Goal: Task Accomplishment & Management: Complete application form

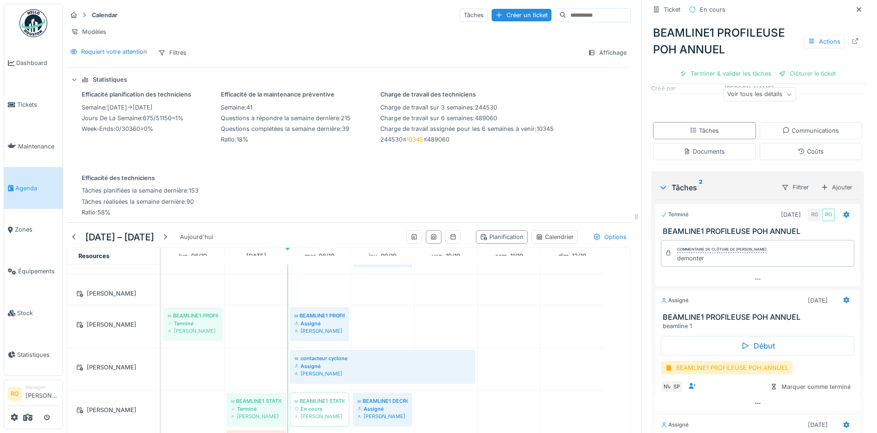
scroll to position [130, 0]
click at [823, 181] on div "Ajouter" at bounding box center [837, 187] width 40 height 13
click at [766, 203] on div "Créer une nouvelle tâche" at bounding box center [771, 210] width 113 height 14
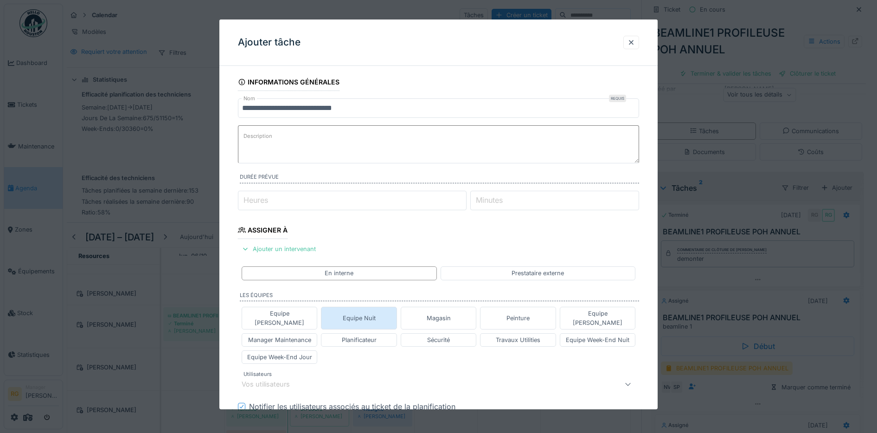
click at [373, 314] on div "Equipe Nuit" at bounding box center [359, 318] width 33 height 9
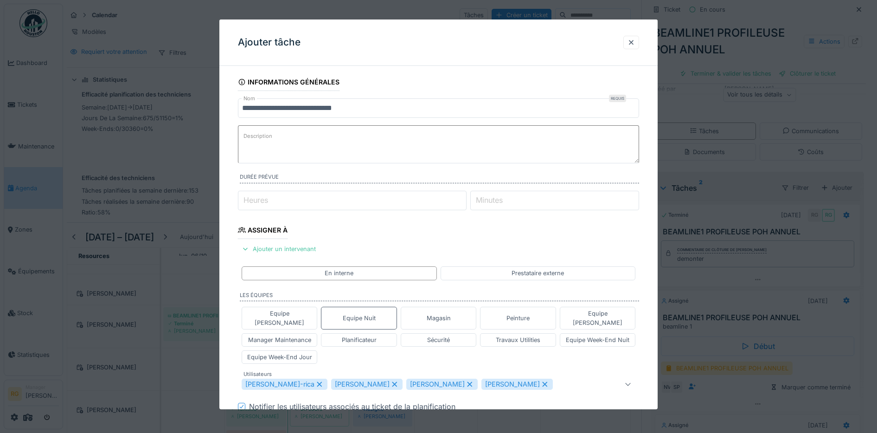
click at [392, 382] on icon at bounding box center [394, 384] width 5 height 5
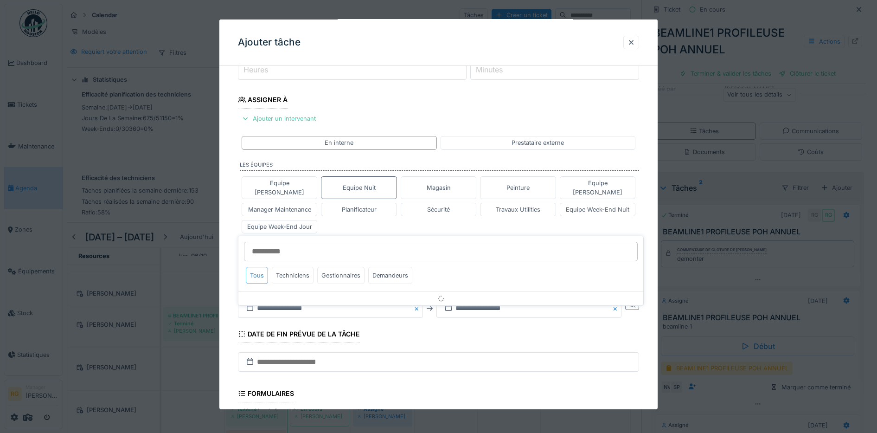
scroll to position [161, 0]
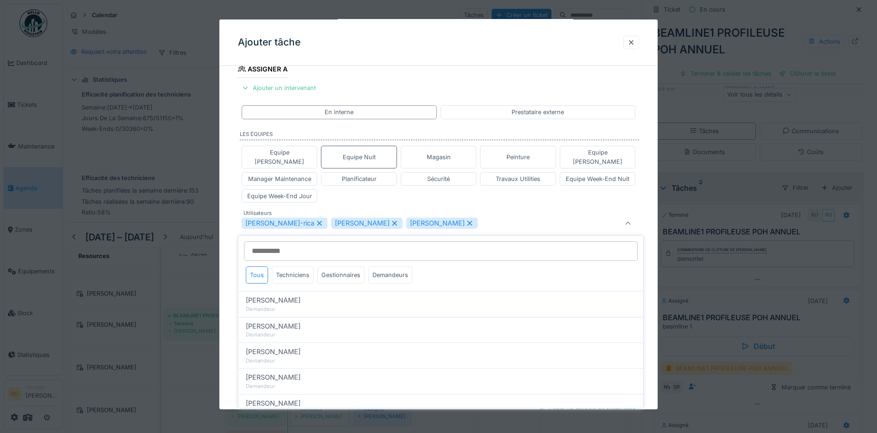
click at [390, 220] on icon at bounding box center [394, 223] width 8 height 6
type input "****"
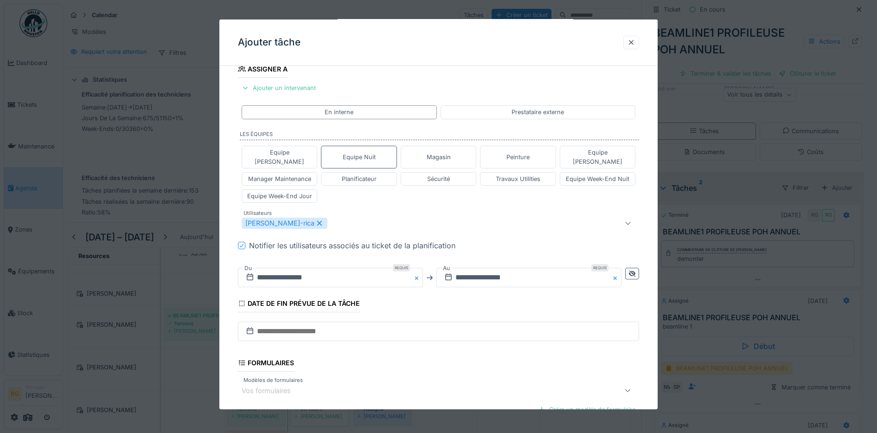
click at [229, 256] on div "**********" at bounding box center [438, 214] width 439 height 604
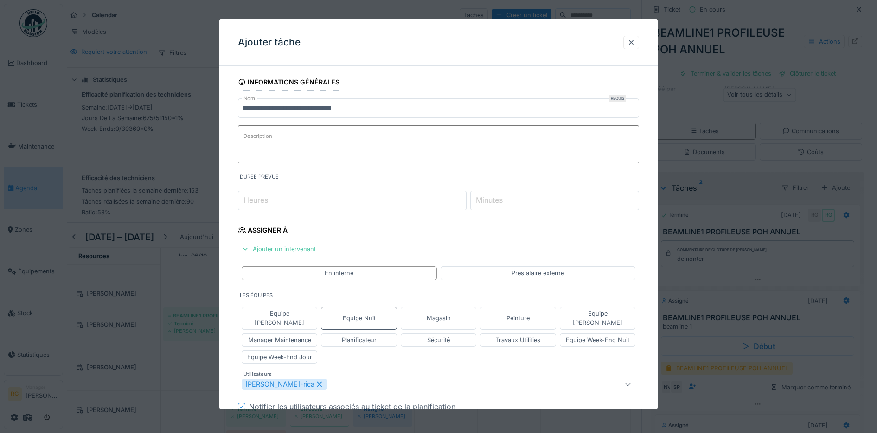
click at [264, 135] on label "Description" at bounding box center [258, 136] width 32 height 12
click at [264, 135] on textarea "Description" at bounding box center [439, 144] width 402 height 38
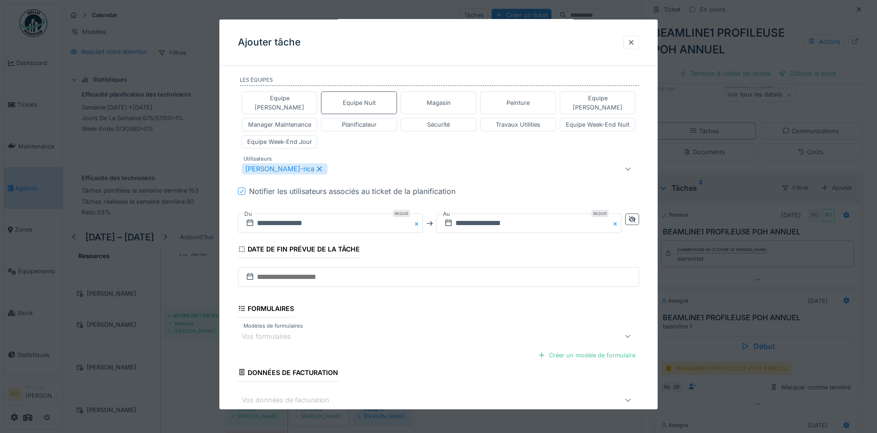
scroll to position [259, 0]
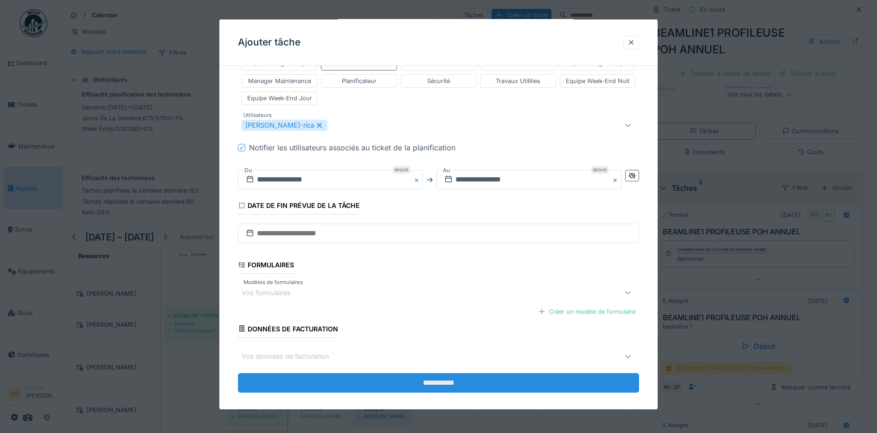
type textarea "**********"
click at [471, 373] on input "**********" at bounding box center [439, 382] width 402 height 19
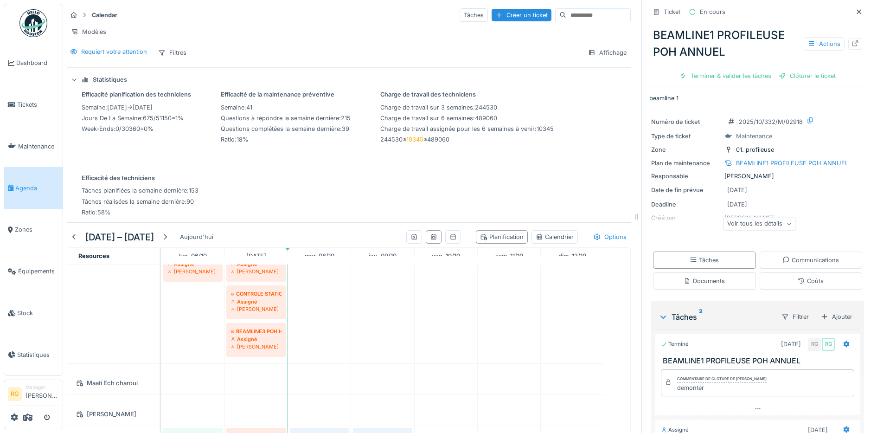
scroll to position [0, 0]
click at [855, 10] on icon at bounding box center [858, 13] width 7 height 6
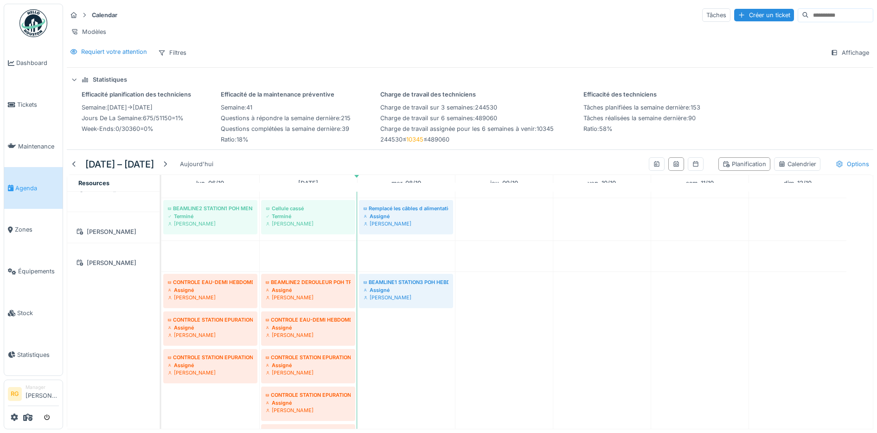
scroll to position [1101, 0]
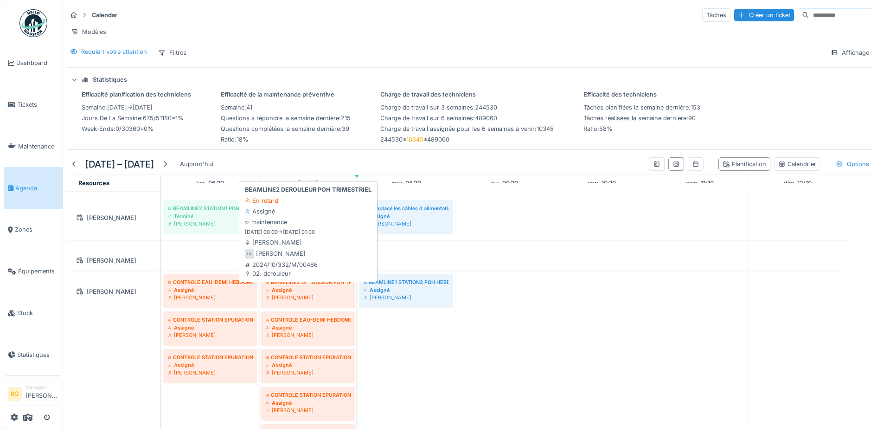
click at [311, 294] on div "[PERSON_NAME]" at bounding box center [308, 297] width 85 height 7
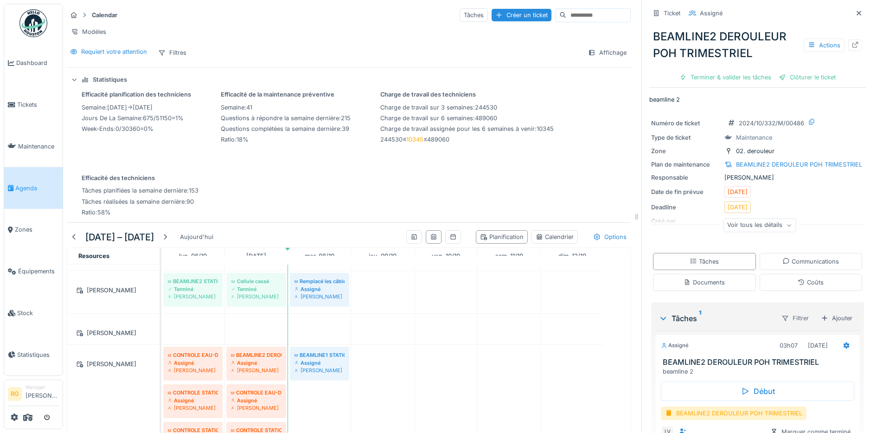
scroll to position [56, 0]
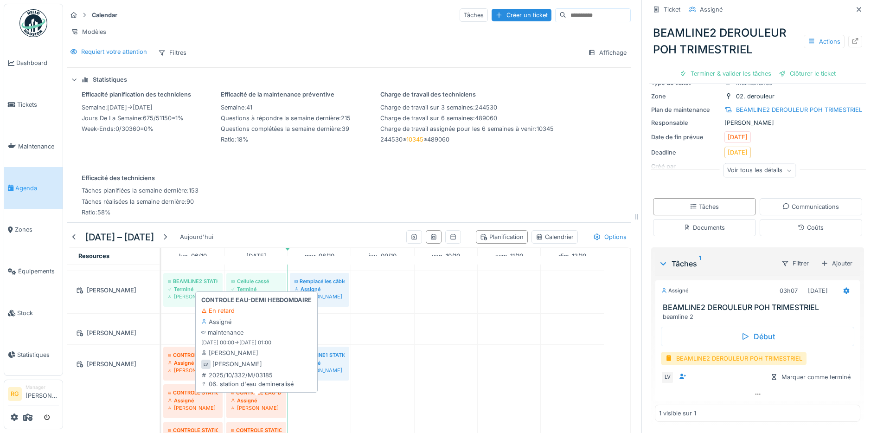
click at [253, 401] on div "Assigné" at bounding box center [256, 400] width 51 height 7
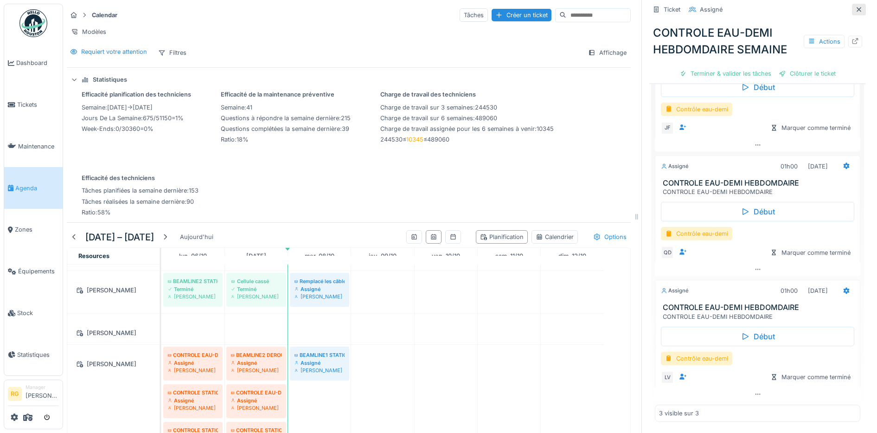
click at [855, 6] on icon at bounding box center [858, 9] width 7 height 6
